Goal: Task Accomplishment & Management: Manage account settings

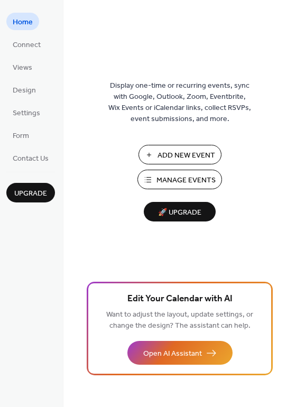
click at [173, 180] on span "Manage Events" at bounding box center [185, 180] width 59 height 11
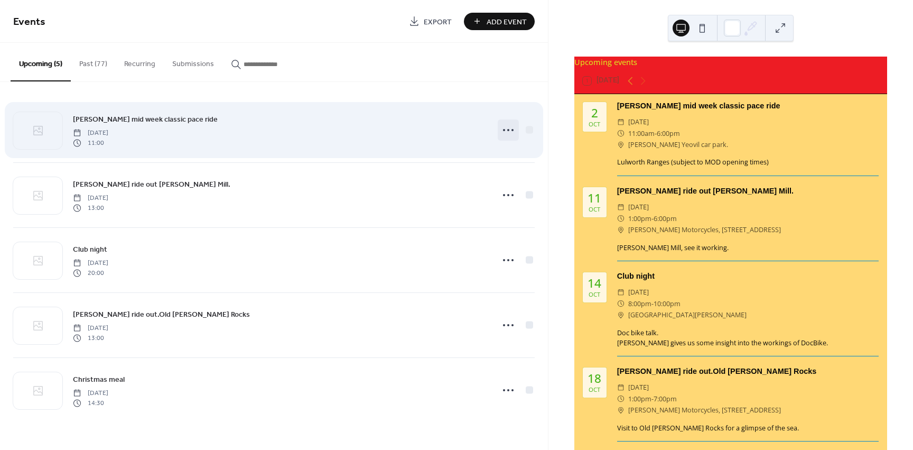
click at [507, 128] on icon at bounding box center [508, 130] width 17 height 17
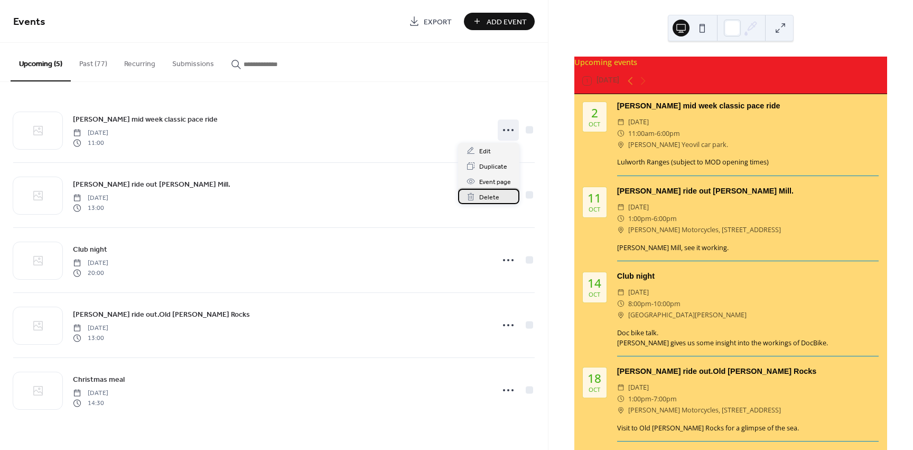
click at [488, 198] on span "Delete" at bounding box center [489, 197] width 20 height 11
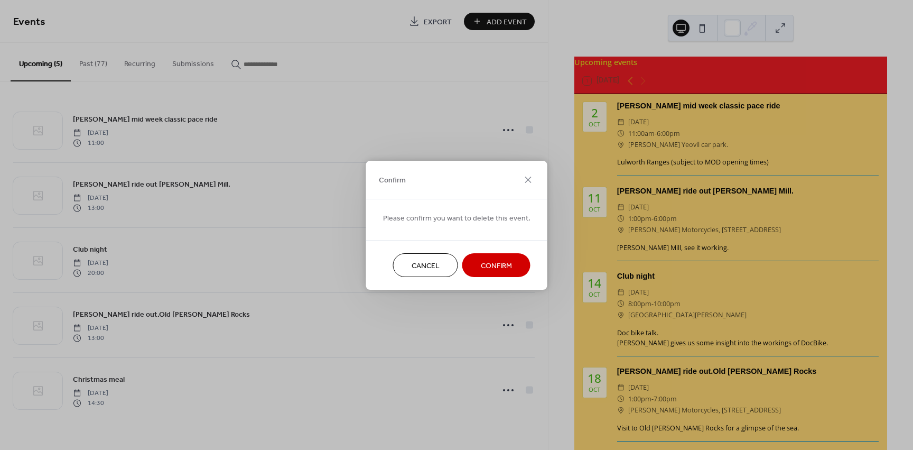
click at [475, 263] on button "Confirm" at bounding box center [496, 265] width 68 height 24
